Goal: Navigation & Orientation: Find specific page/section

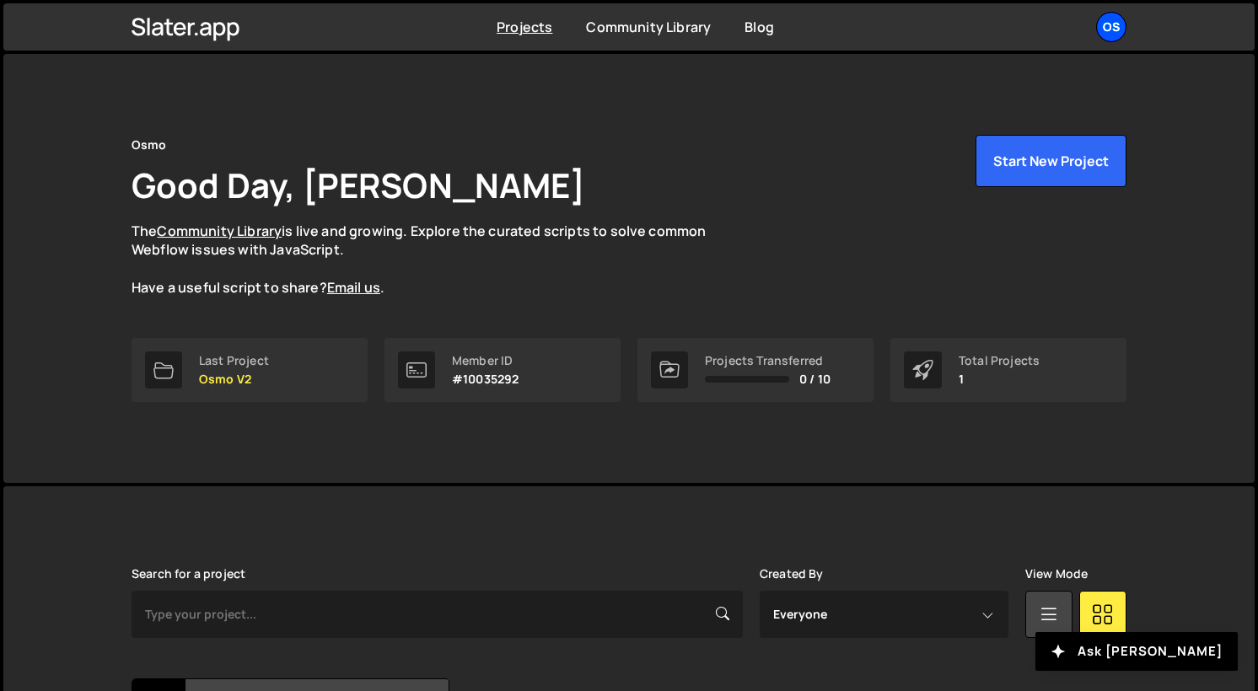
click at [1119, 31] on div "Os" at bounding box center [1111, 27] width 30 height 30
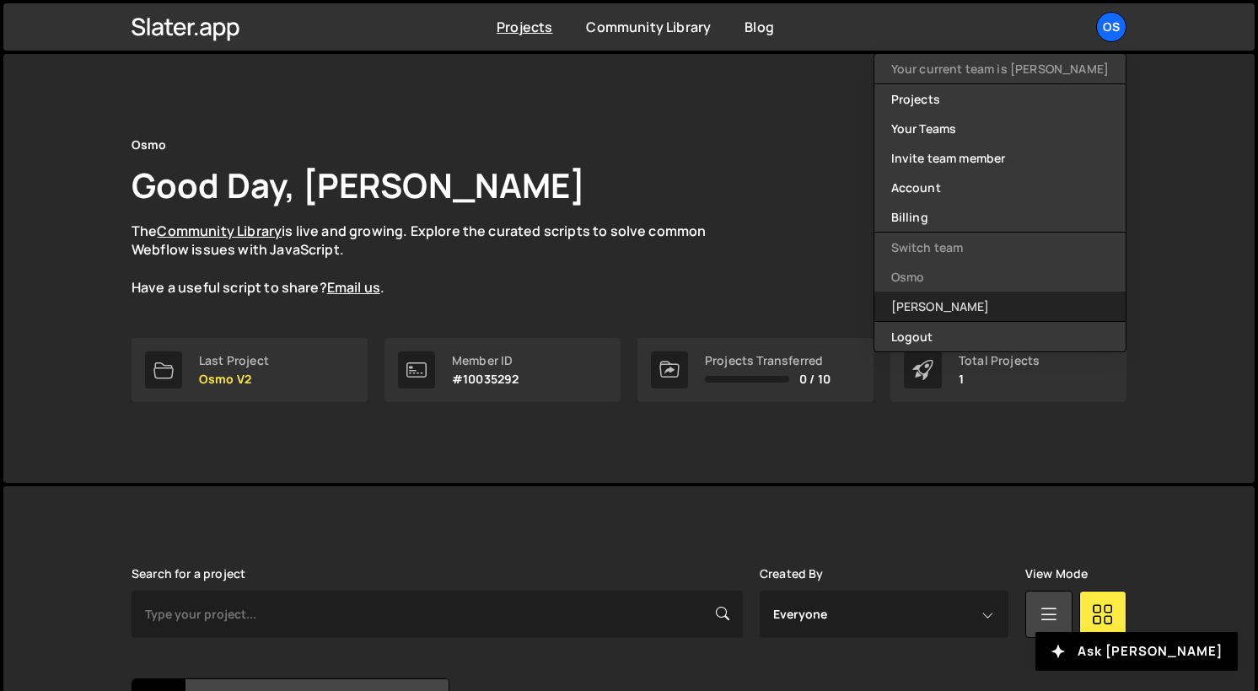
click at [1037, 298] on link "[PERSON_NAME]" at bounding box center [999, 307] width 251 height 30
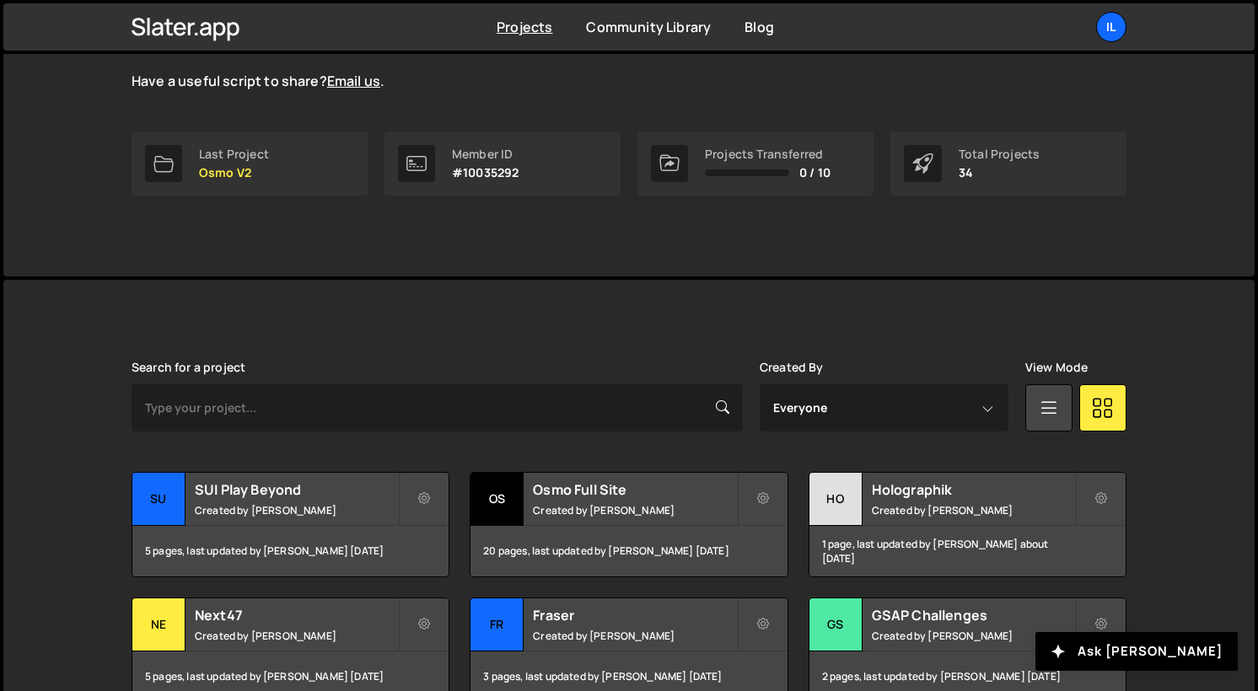
scroll to position [572, 0]
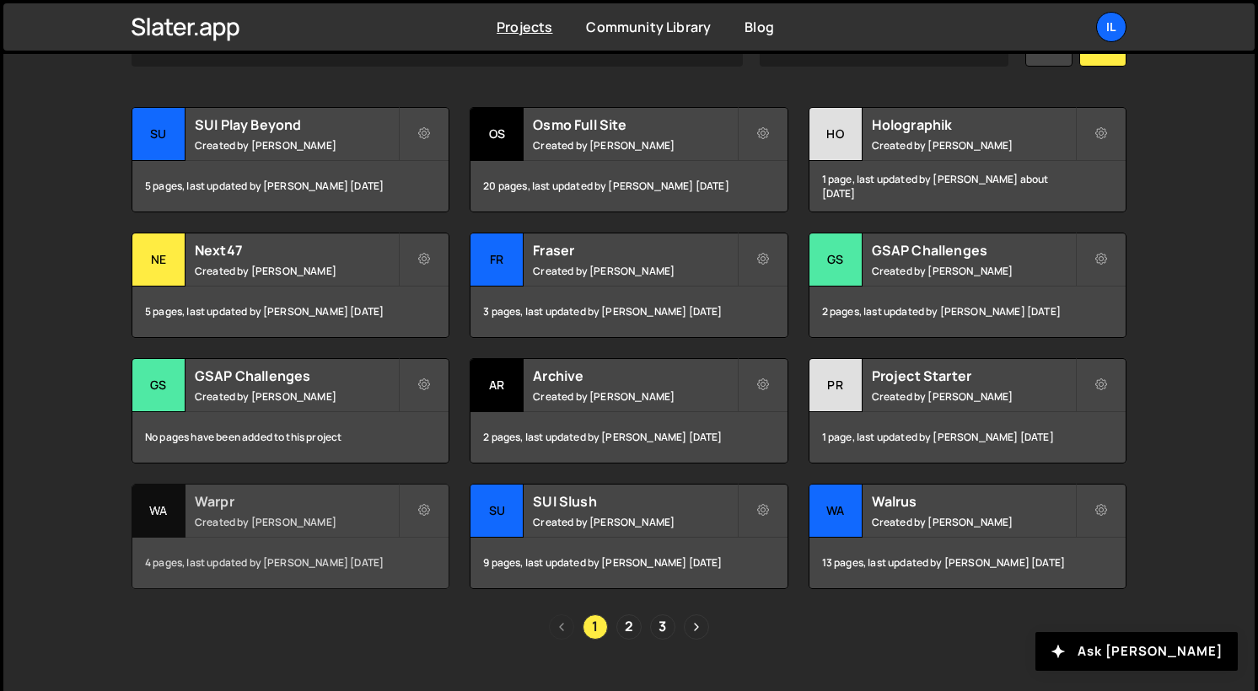
click at [191, 514] on div "Warpr Created by [PERSON_NAME]" at bounding box center [290, 511] width 316 height 52
